Goal: Task Accomplishment & Management: Use online tool/utility

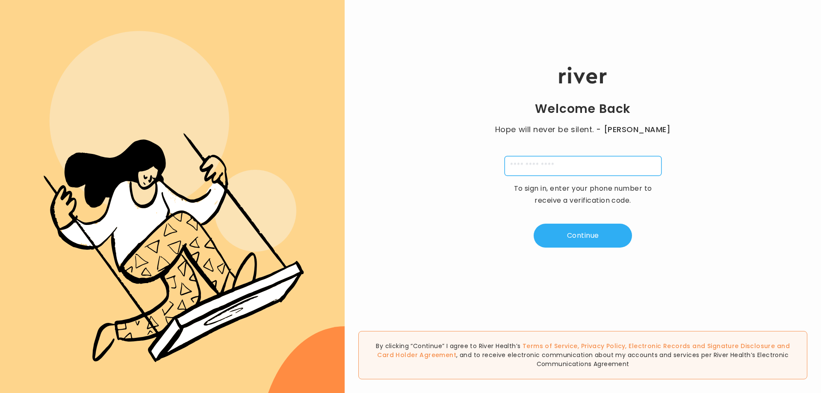
click at [584, 162] on input "tel" at bounding box center [582, 166] width 157 height 20
type input "**********"
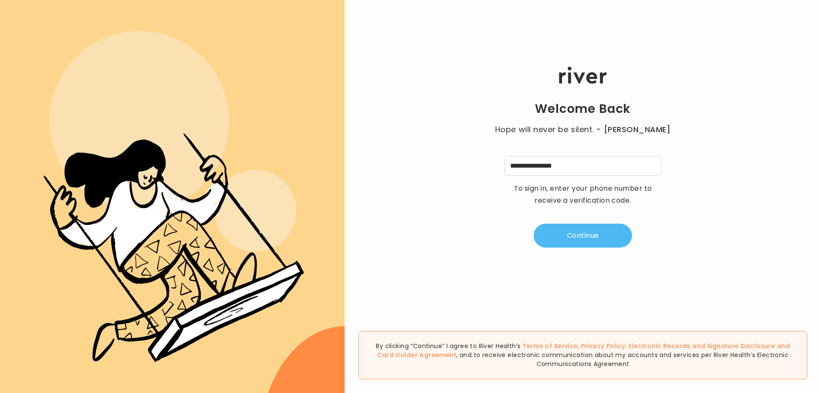
click at [578, 234] on button "Continue" at bounding box center [582, 236] width 98 height 24
type input "*"
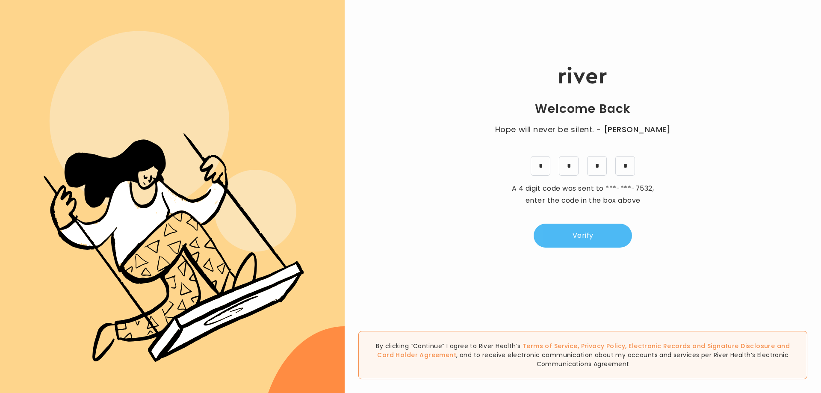
click at [600, 237] on button "Verify" at bounding box center [582, 236] width 98 height 24
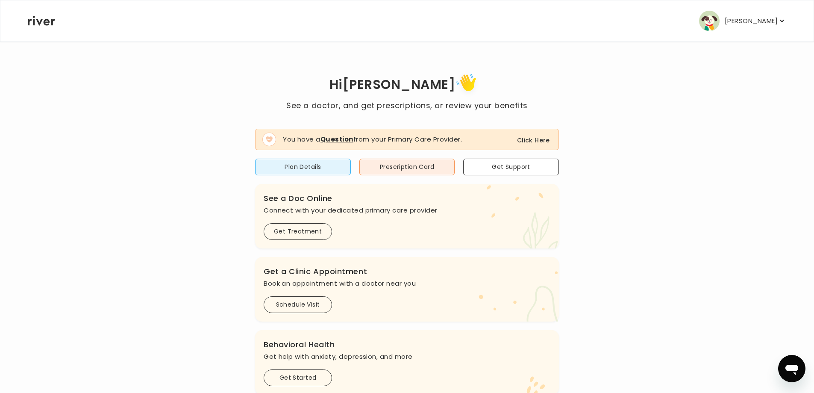
click at [539, 139] on button "Click Here" at bounding box center [533, 140] width 33 height 10
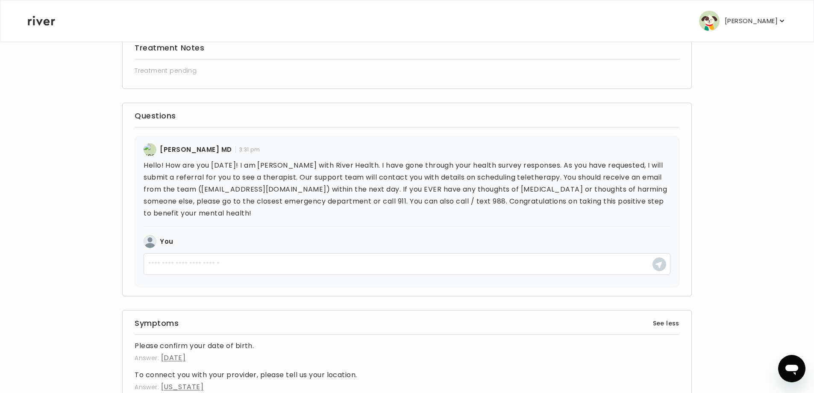
scroll to position [128, 0]
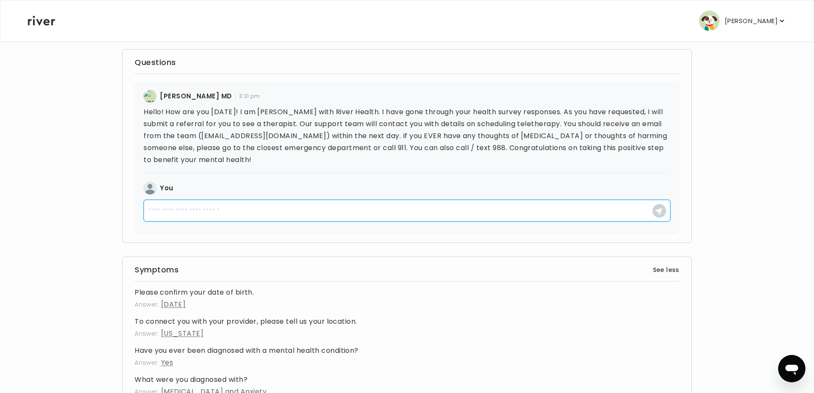
click at [252, 209] on textarea at bounding box center [407, 211] width 527 height 22
type textarea "**********"
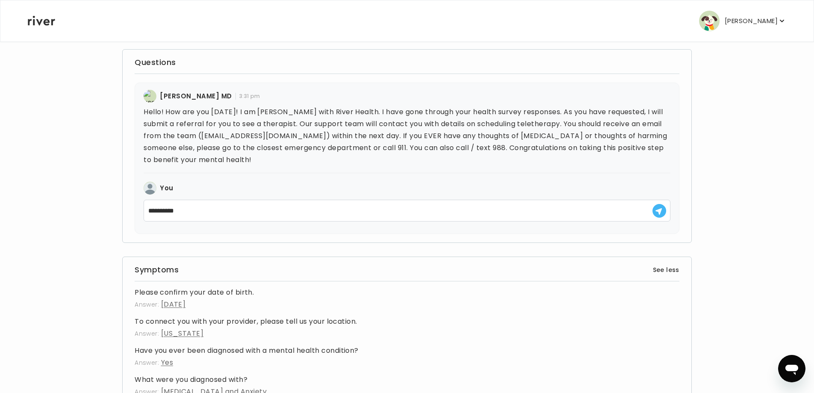
click at [656, 213] on icon "button" at bounding box center [658, 211] width 7 height 7
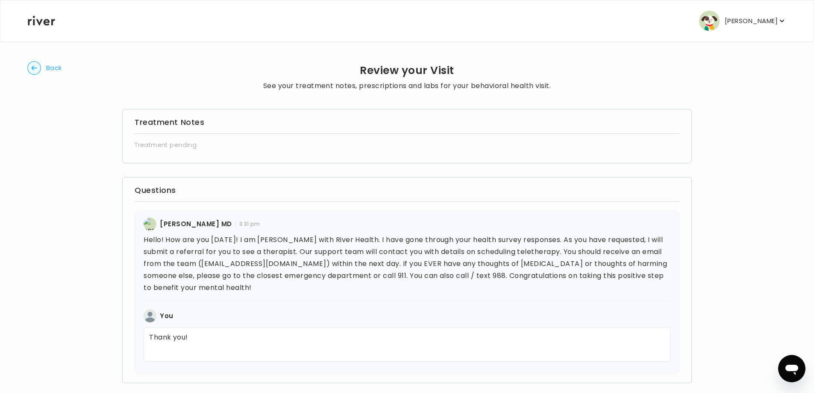
scroll to position [0, 0]
click at [36, 66] on circle "button" at bounding box center [34, 68] width 13 height 13
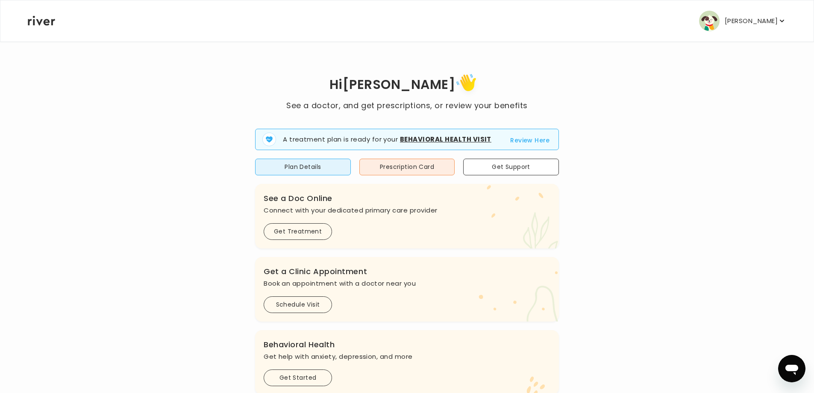
click at [526, 138] on button "Review Here" at bounding box center [530, 140] width 40 height 10
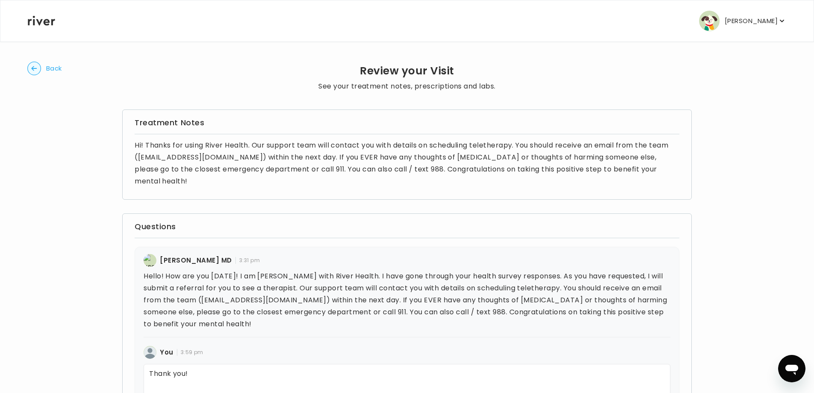
click at [32, 70] on circle "button" at bounding box center [34, 68] width 13 height 13
